Goal: Information Seeking & Learning: Learn about a topic

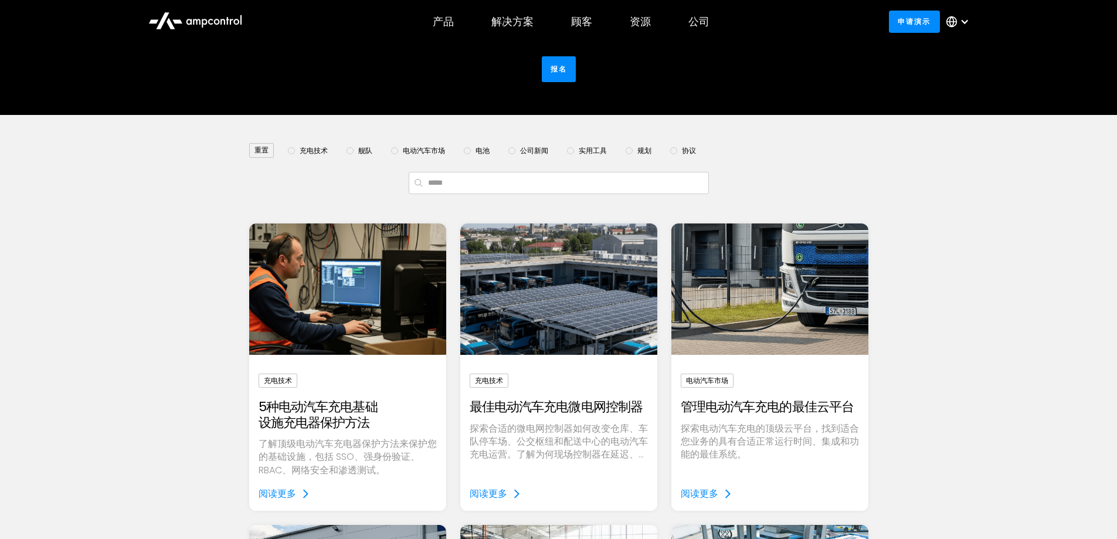
scroll to position [176, 0]
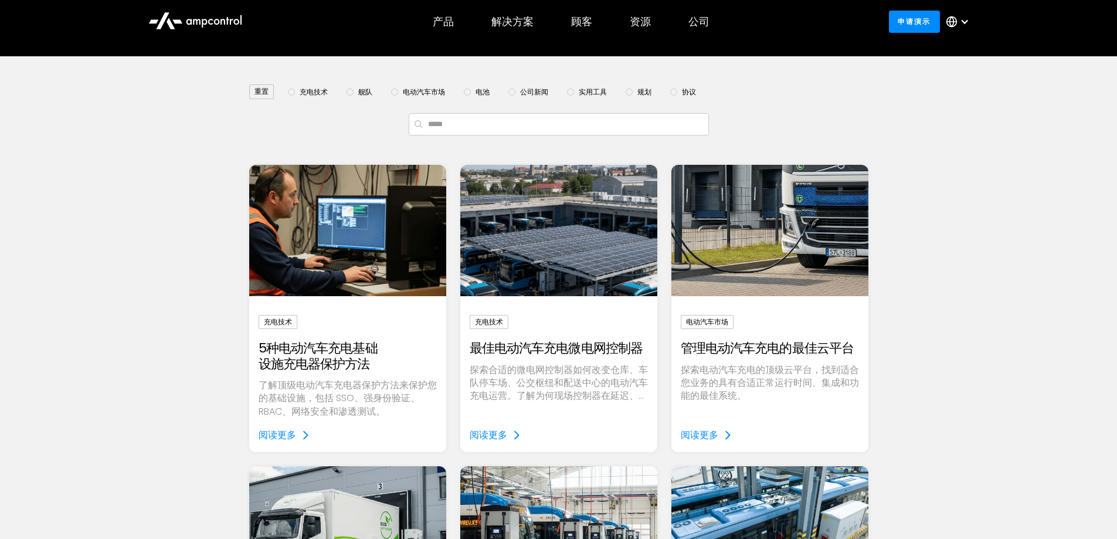
click at [316, 260] on img "电子邮件表格" at bounding box center [347, 230] width 226 height 151
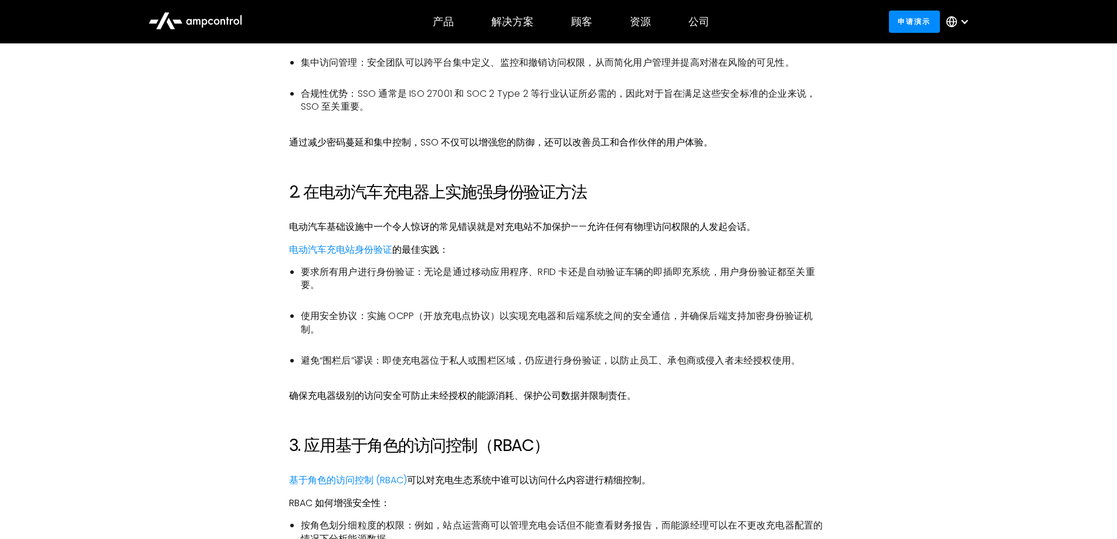
scroll to position [997, 0]
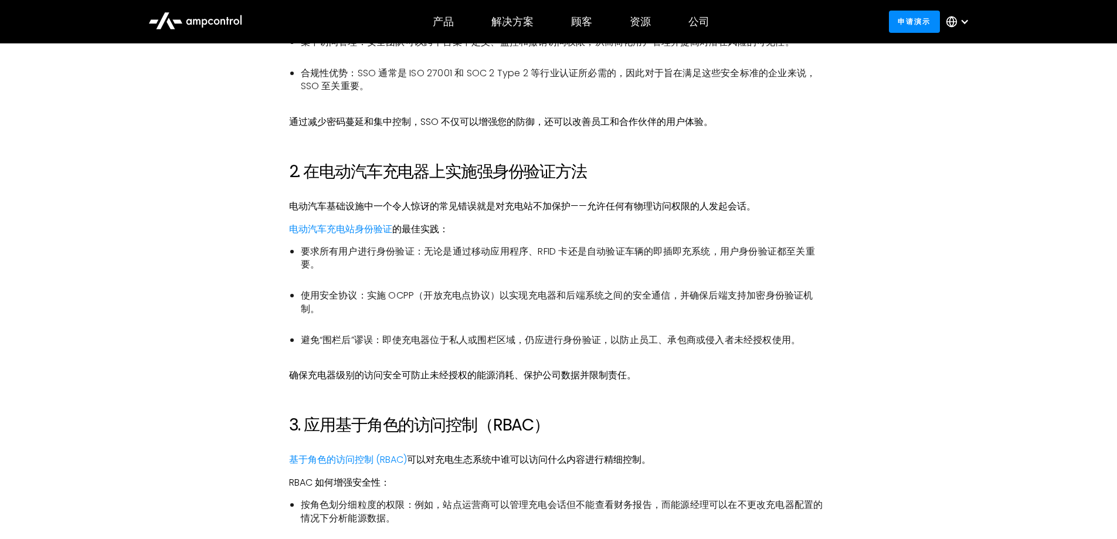
drag, startPoint x: 1057, startPoint y: 342, endPoint x: 1046, endPoint y: 341, distance: 10.6
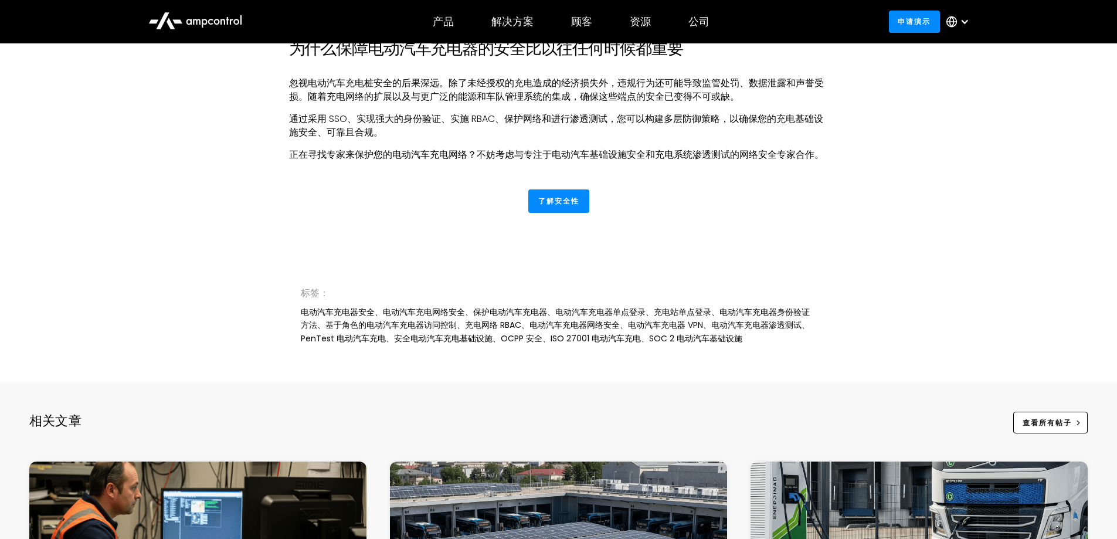
scroll to position [2170, 0]
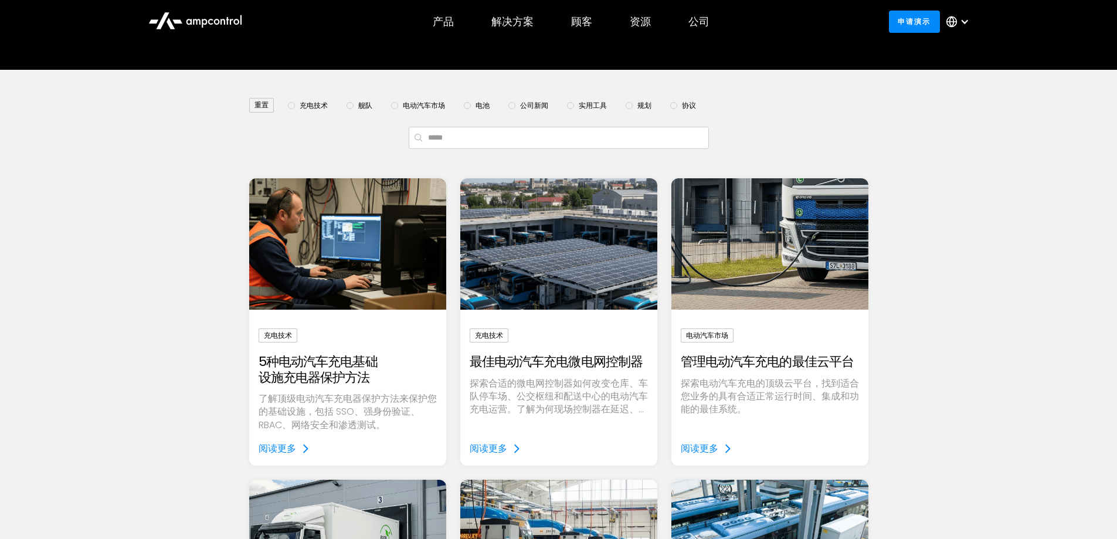
scroll to position [176, 0]
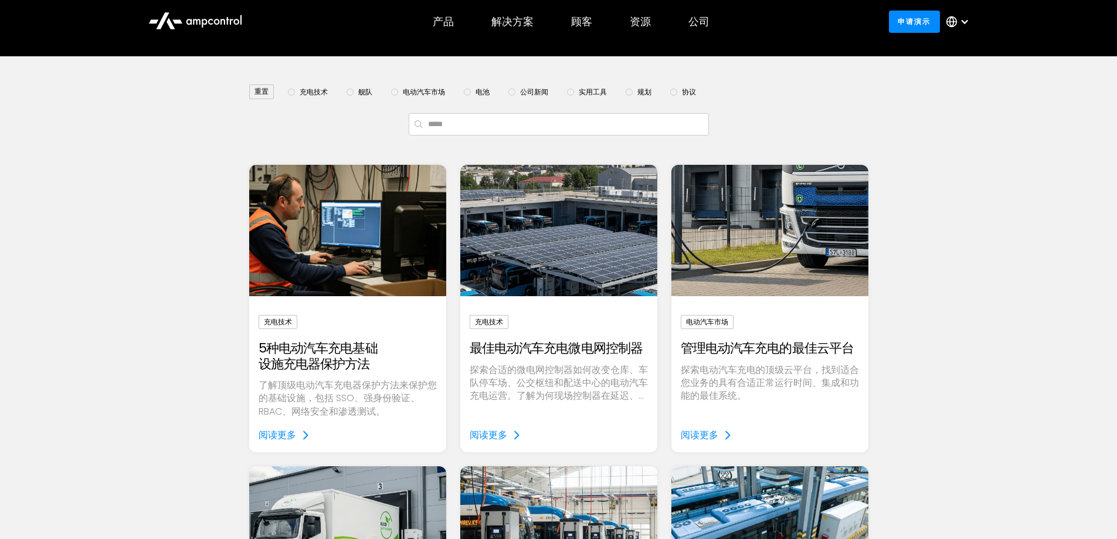
click at [571, 262] on img "电子邮件表格" at bounding box center [558, 230] width 226 height 151
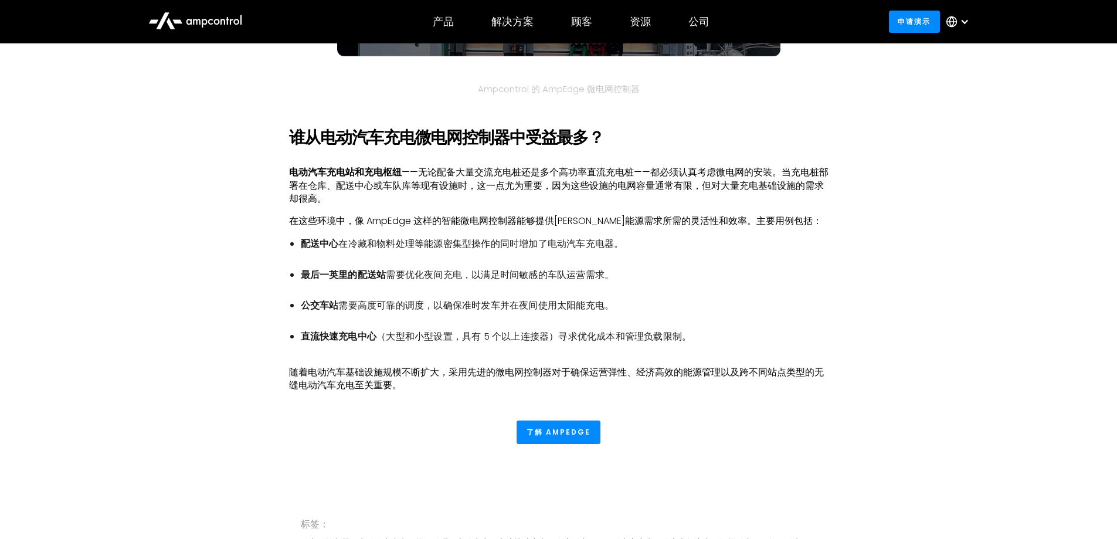
scroll to position [3167, 0]
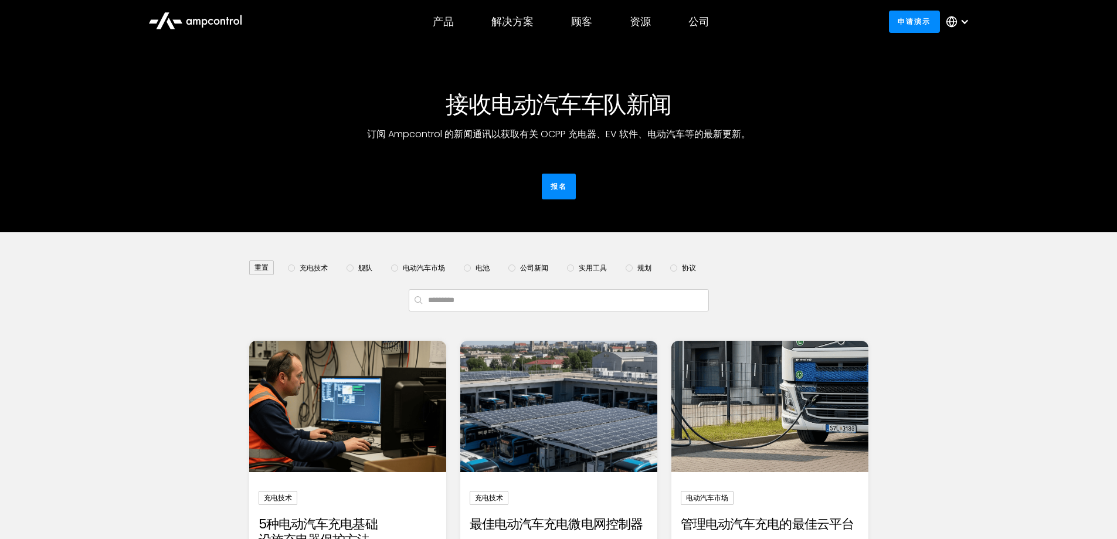
scroll to position [162, 0]
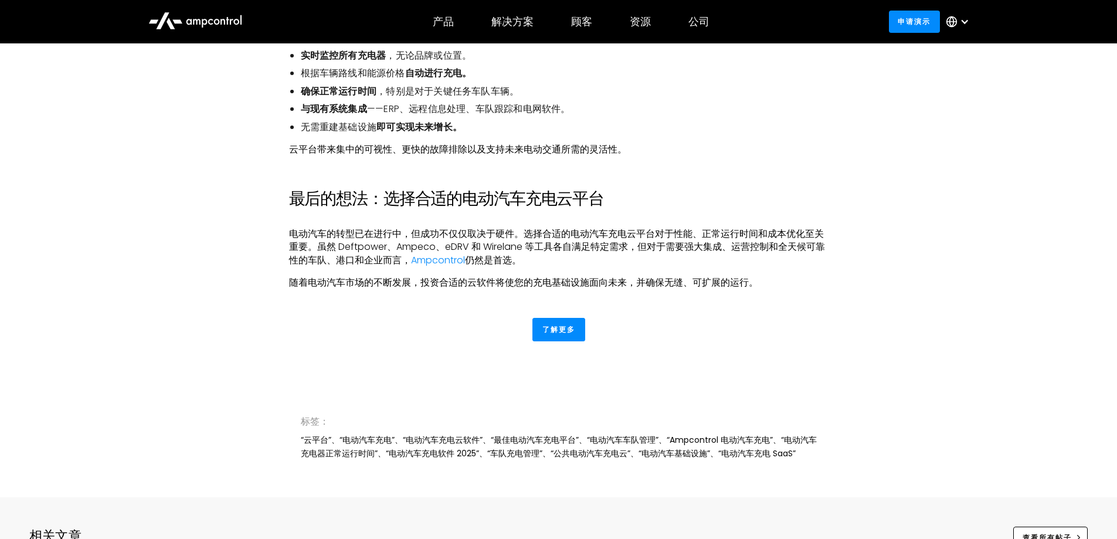
scroll to position [2052, 0]
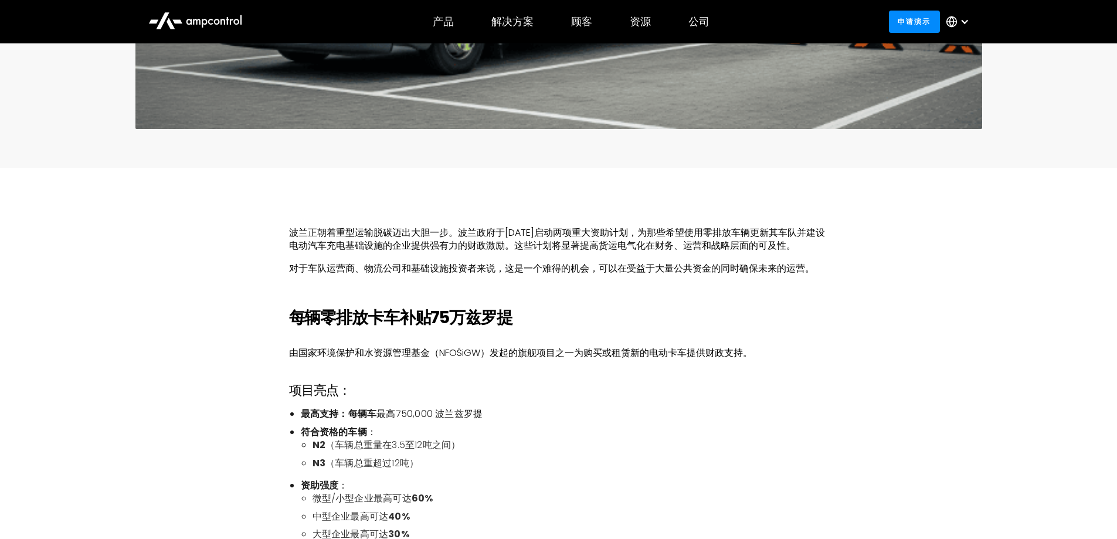
scroll to position [586, 0]
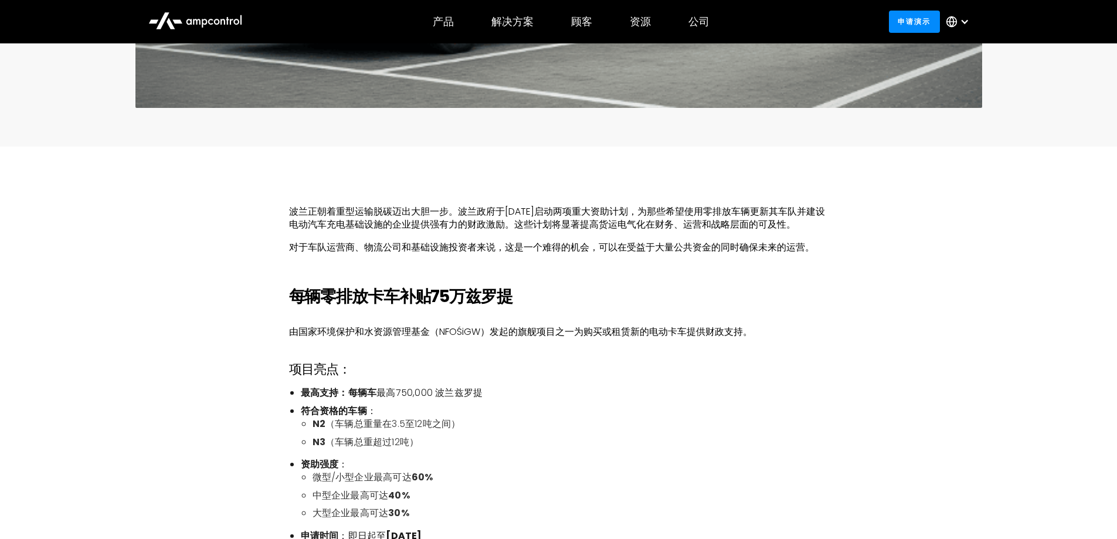
drag, startPoint x: 1084, startPoint y: 270, endPoint x: 1050, endPoint y: 274, distance: 34.3
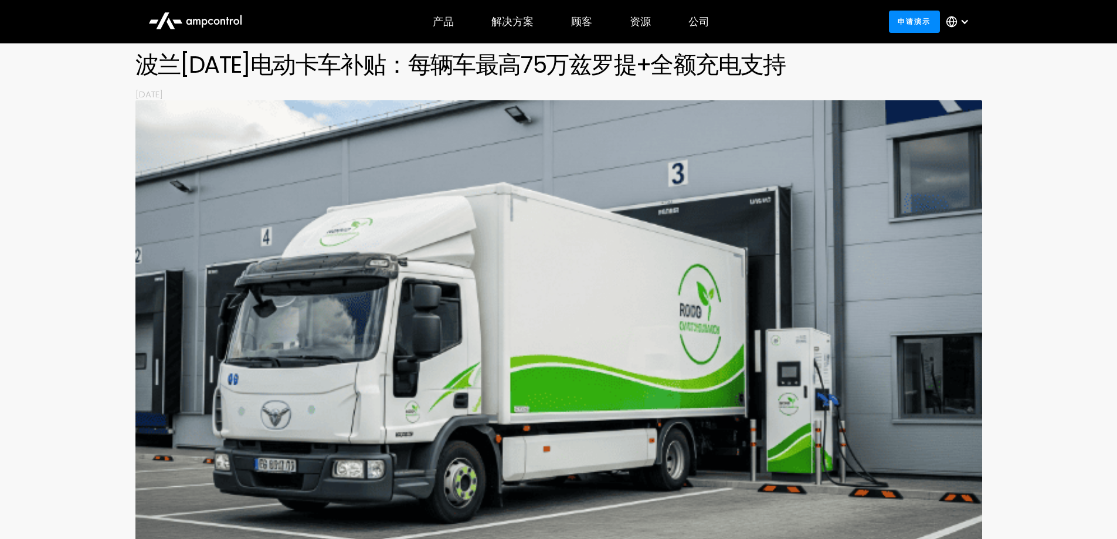
scroll to position [117, 0]
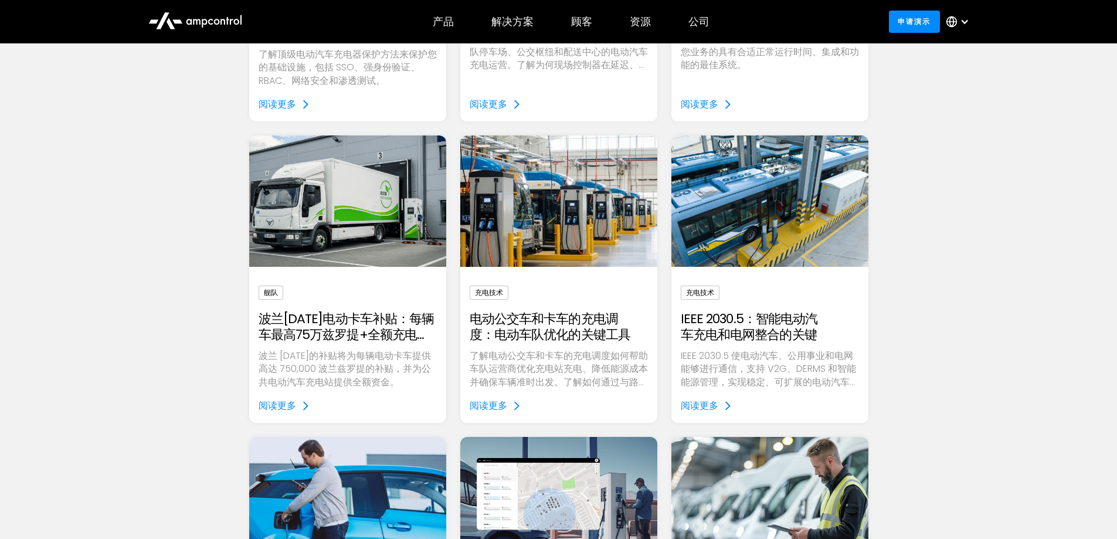
scroll to position [528, 0]
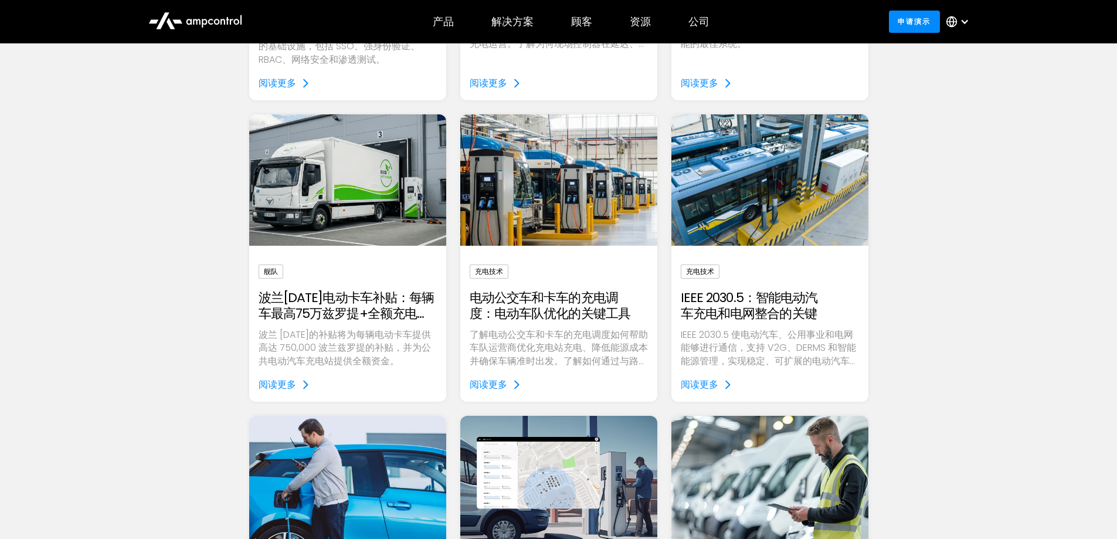
click at [581, 219] on img "电子邮件表格" at bounding box center [558, 179] width 226 height 151
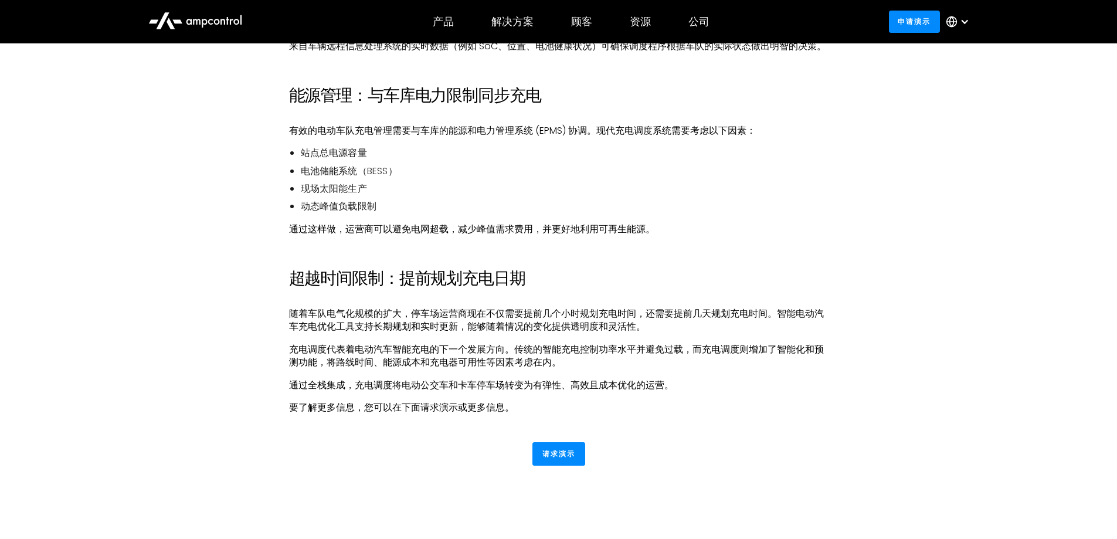
scroll to position [1349, 0]
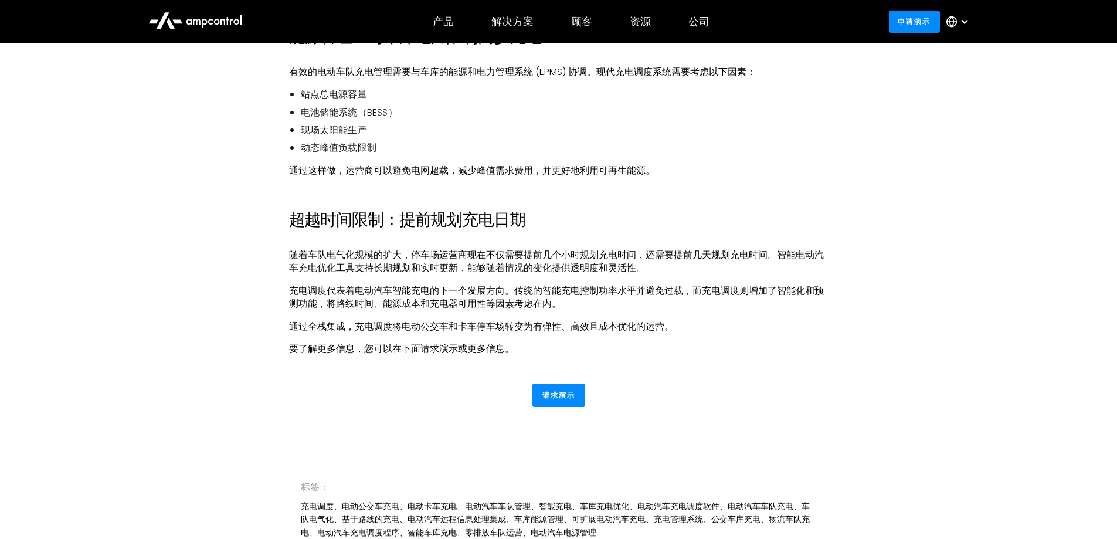
click at [873, 408] on div "请求演示" at bounding box center [559, 407] width 844 height 47
click at [560, 304] on font "充电调度代表着电动汽车智能充电的下一个发展方向。传统的智能充电控制功率水平并避免过载，而充电调度则增加了智能化和预测功能，将路线时间、能源成本和充电器可用性等…" at bounding box center [556, 297] width 535 height 26
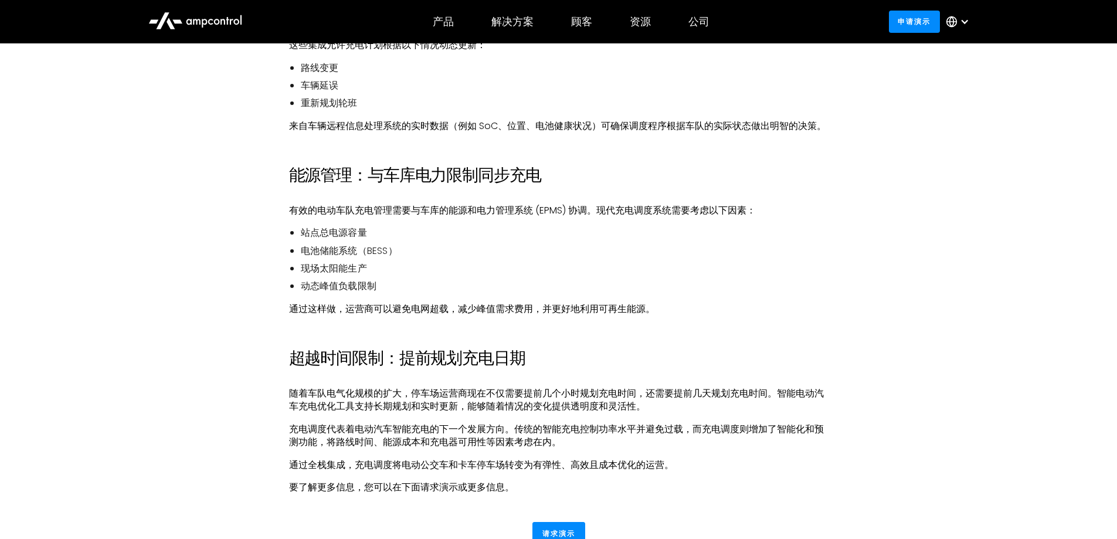
scroll to position [1173, 0]
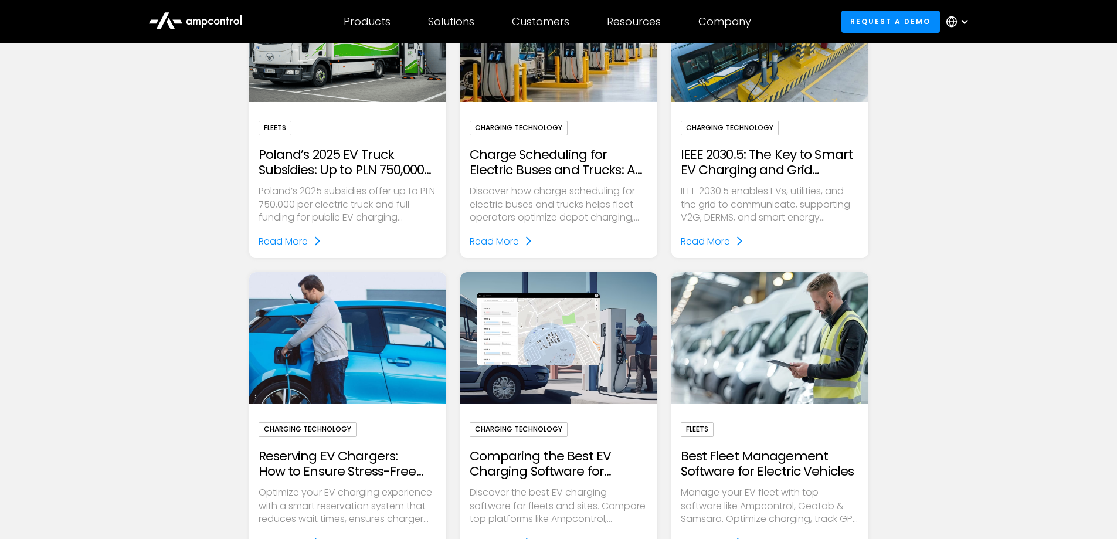
click at [237, 358] on div "reset Charging Technology Fleets EV Market Battery Company News Utilities Plann…" at bounding box center [558, 249] width 1117 height 1376
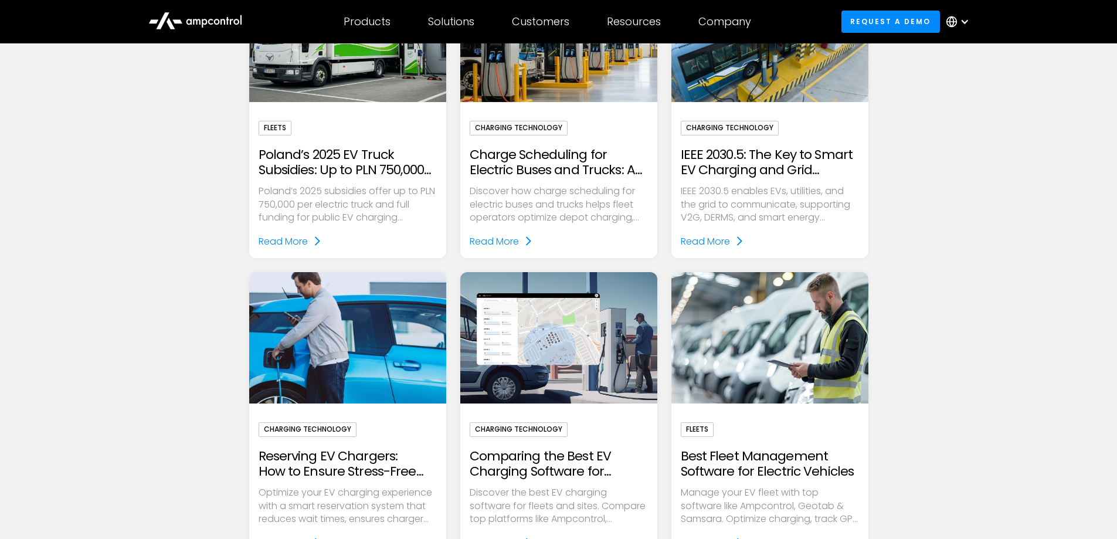
scroll to position [671, 0]
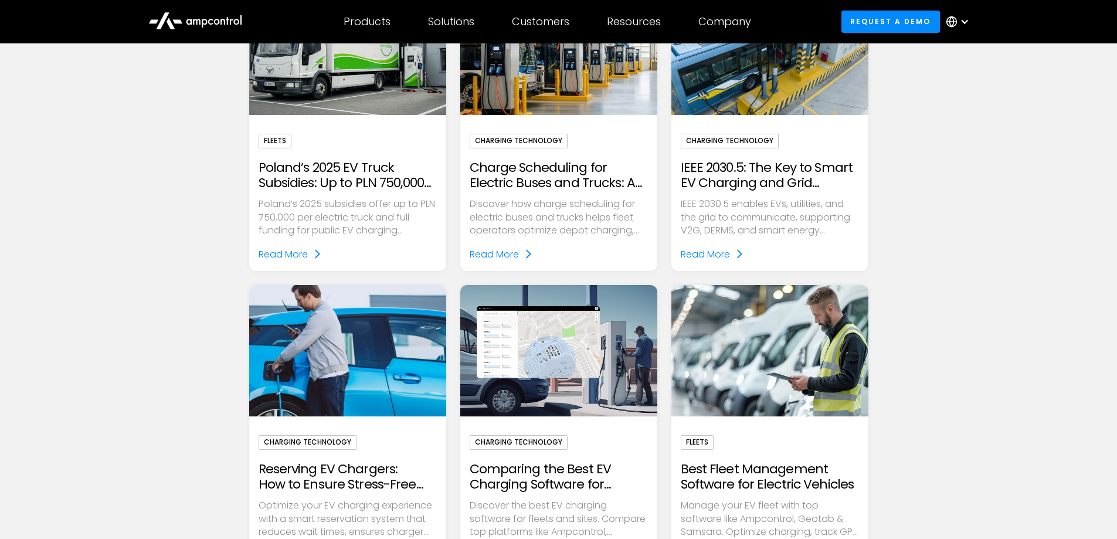
click at [372, 358] on img "Email Form" at bounding box center [347, 350] width 226 height 151
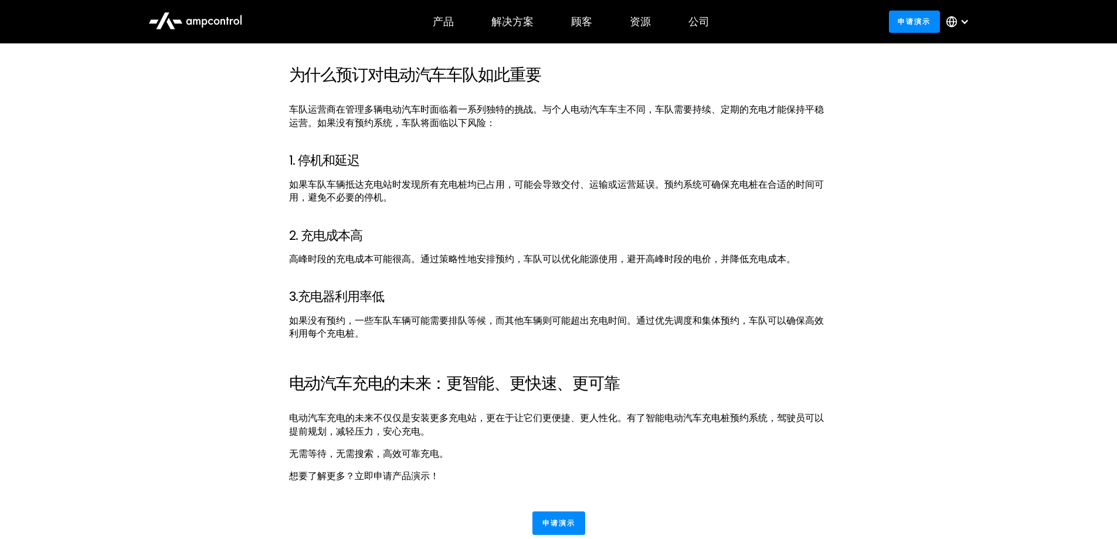
scroll to position [1876, 0]
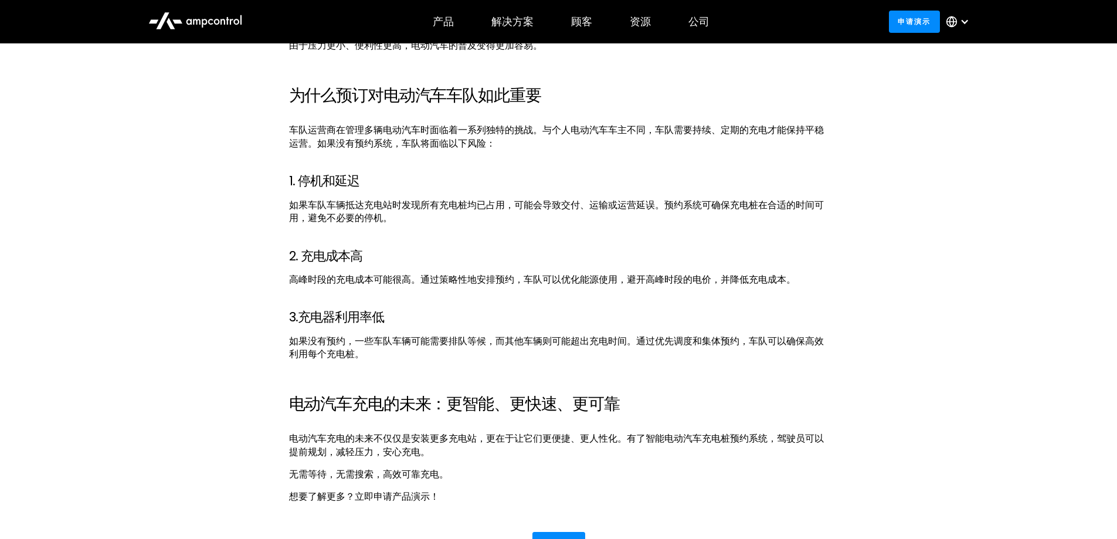
scroll to position [1935, 0]
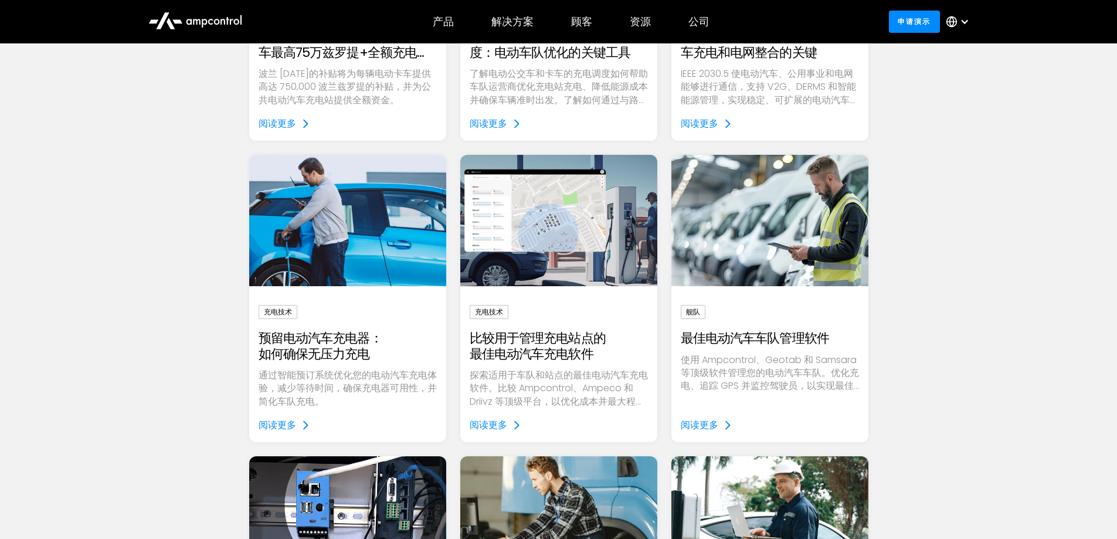
scroll to position [847, 0]
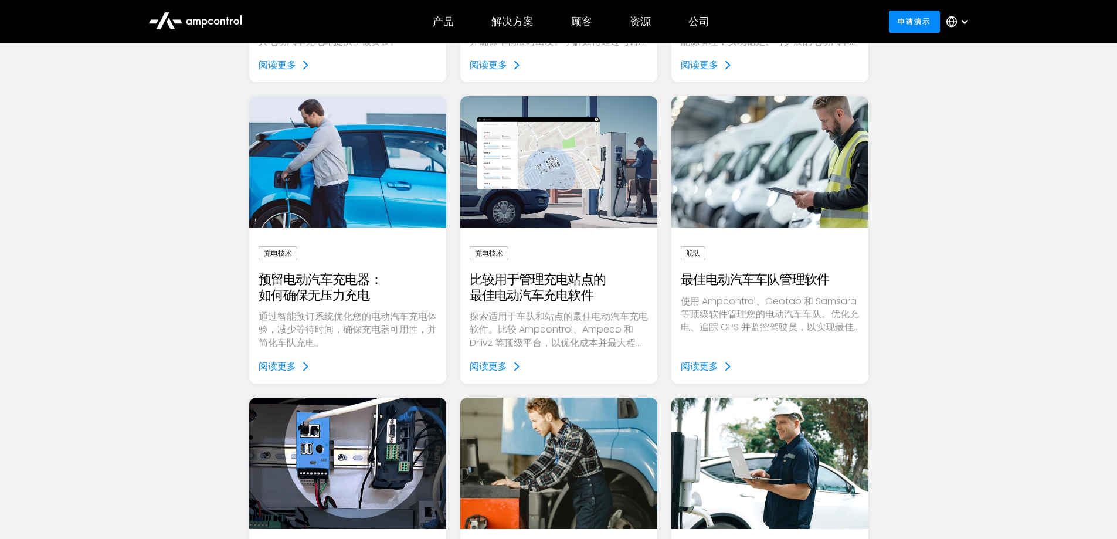
click at [774, 181] on img "电子邮件表格" at bounding box center [769, 161] width 226 height 151
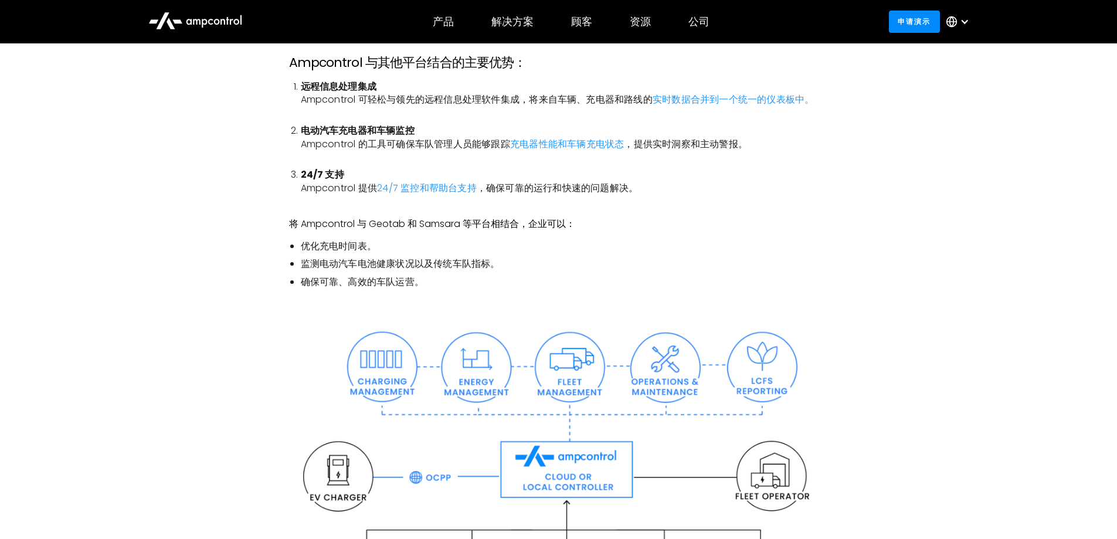
scroll to position [2228, 0]
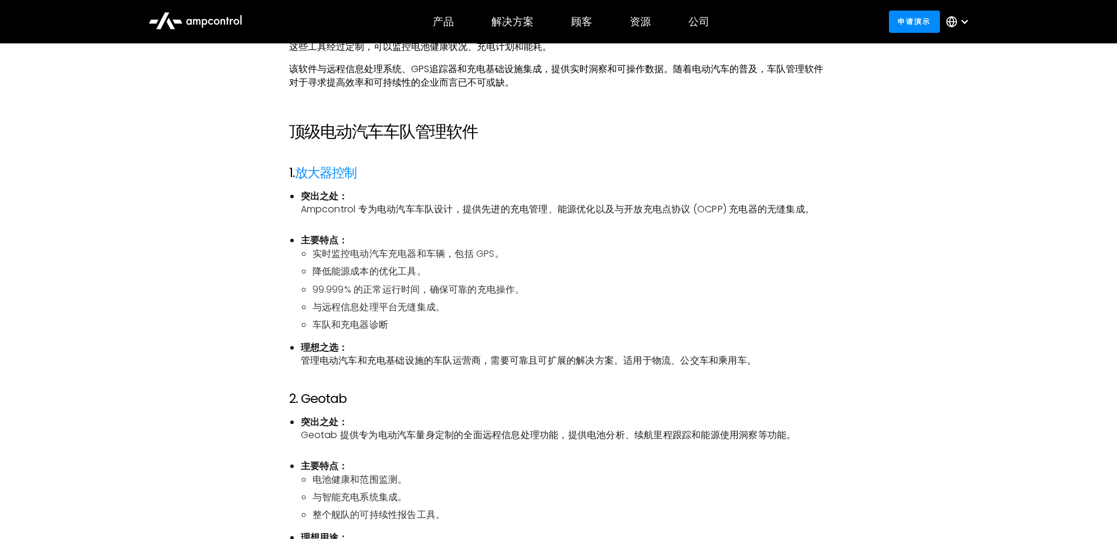
scroll to position [821, 0]
